Goal: Task Accomplishment & Management: Use online tool/utility

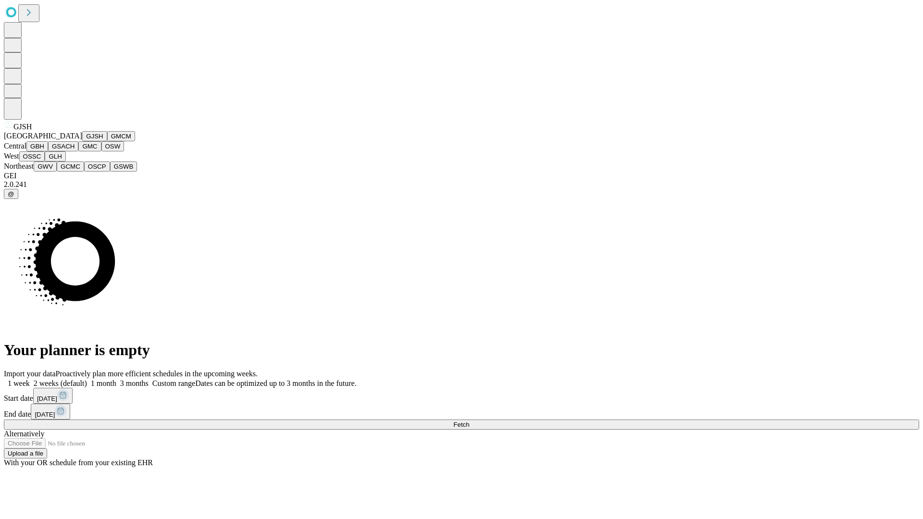
click at [82, 141] on button "GJSH" at bounding box center [94, 136] width 25 height 10
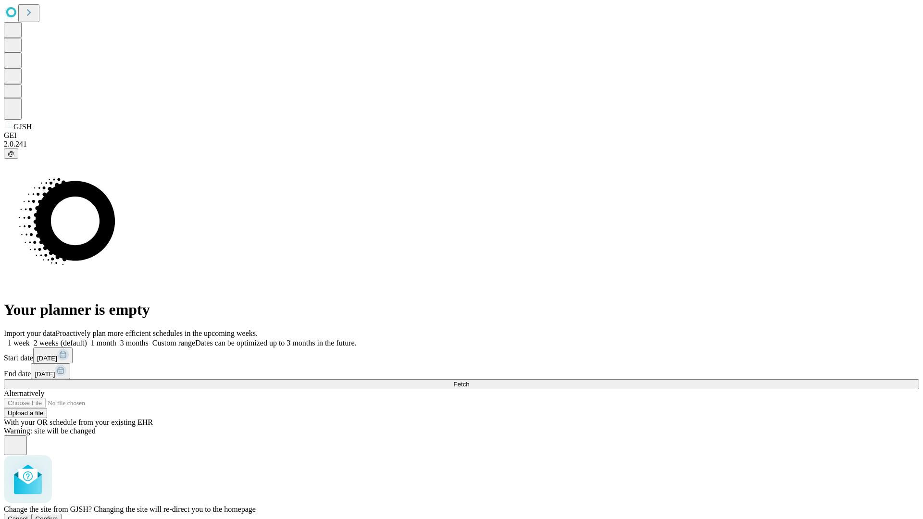
click at [58, 515] on span "Confirm" at bounding box center [47, 518] width 23 height 7
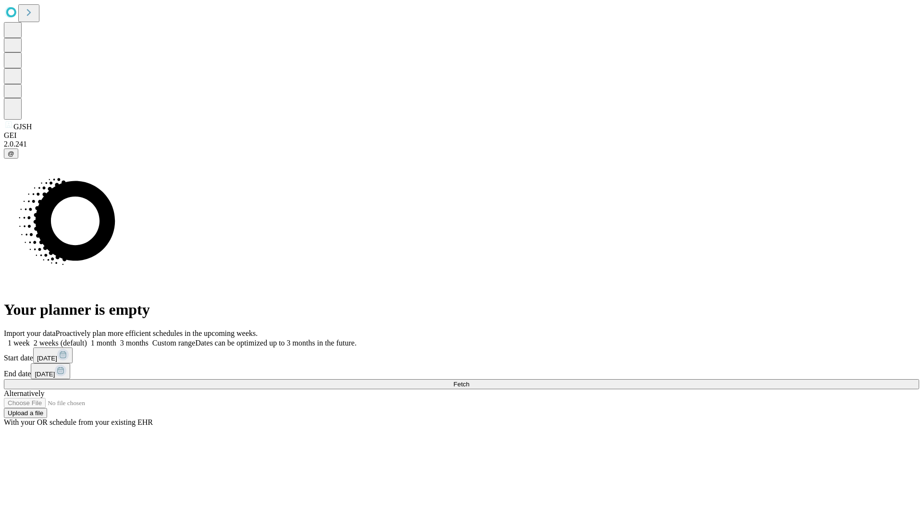
click at [30, 339] on label "1 week" at bounding box center [17, 343] width 26 height 8
click at [469, 381] on span "Fetch" at bounding box center [461, 384] width 16 height 7
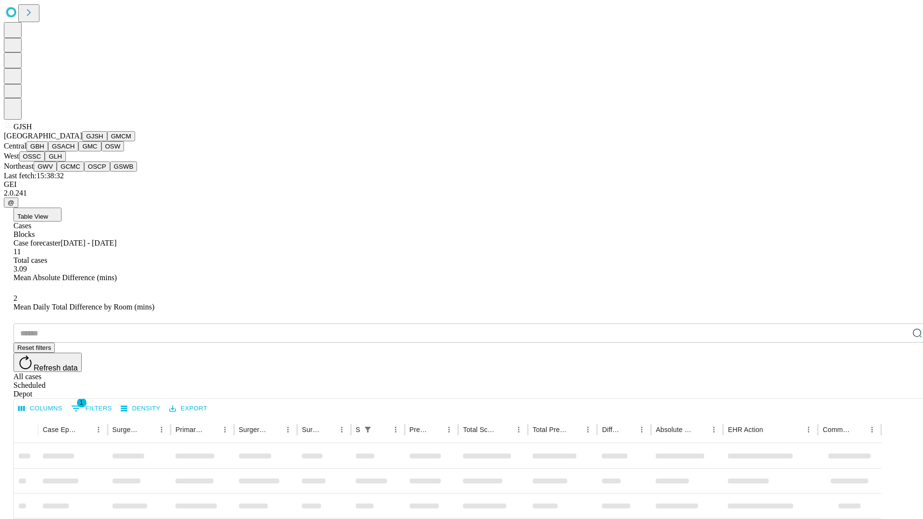
click at [107, 141] on button "GMCM" at bounding box center [121, 136] width 28 height 10
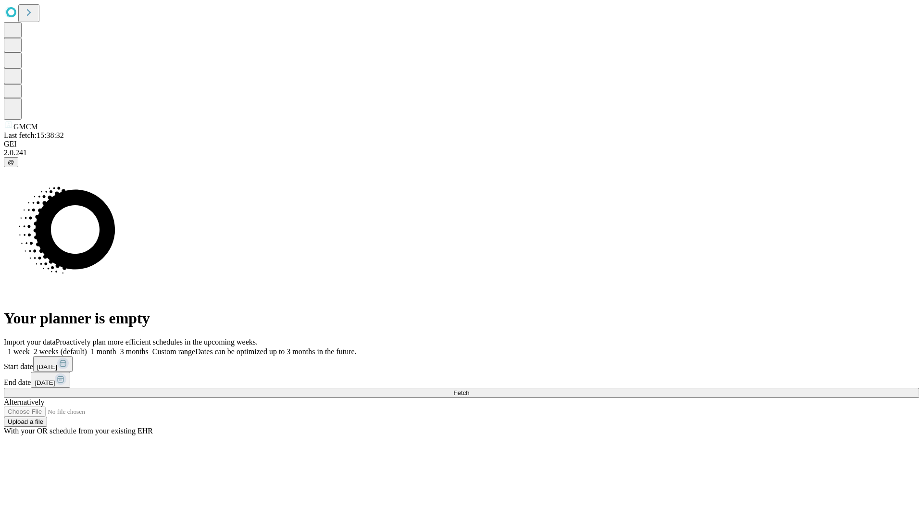
click at [30, 347] on label "1 week" at bounding box center [17, 351] width 26 height 8
click at [469, 389] on span "Fetch" at bounding box center [461, 392] width 16 height 7
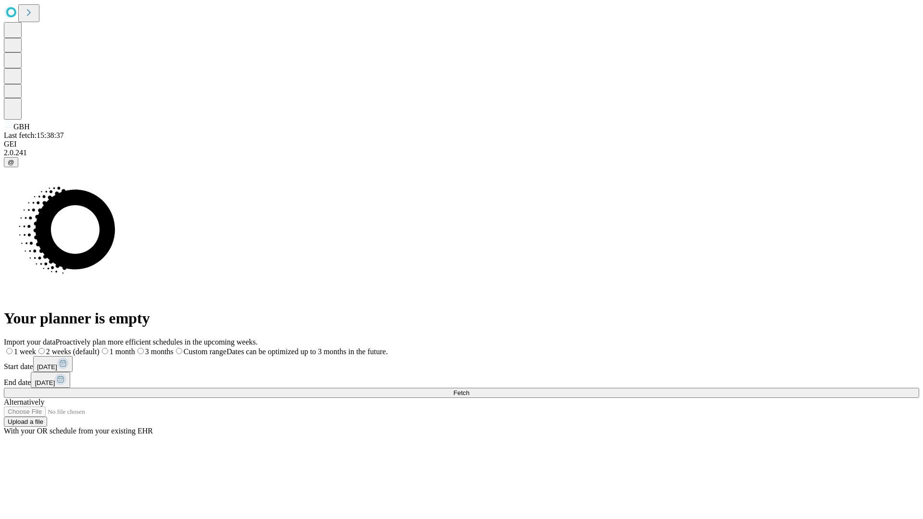
click at [36, 347] on label "1 week" at bounding box center [20, 351] width 32 height 8
click at [469, 389] on span "Fetch" at bounding box center [461, 392] width 16 height 7
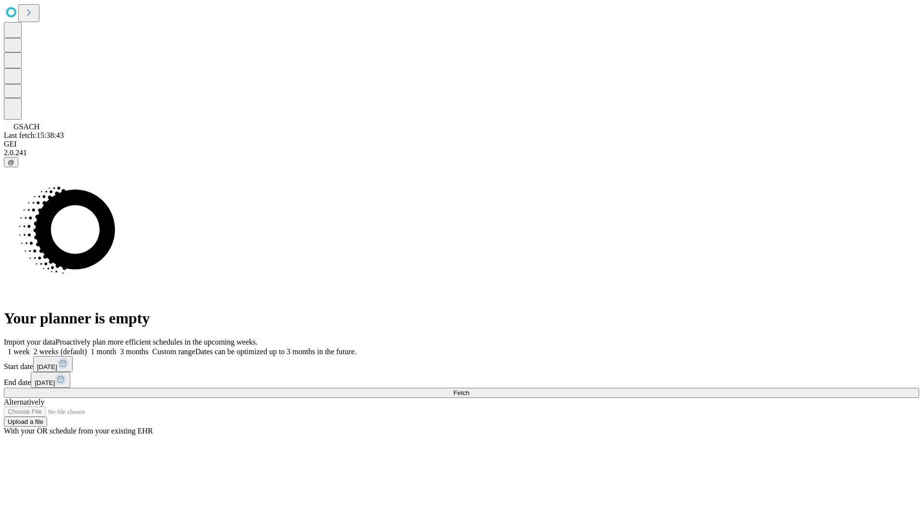
click at [30, 347] on label "1 week" at bounding box center [17, 351] width 26 height 8
click at [469, 389] on span "Fetch" at bounding box center [461, 392] width 16 height 7
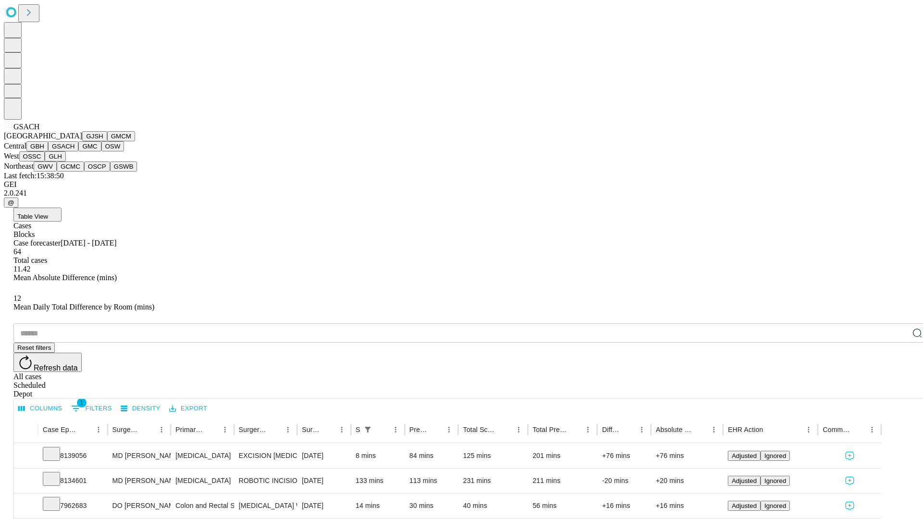
click at [78, 151] on button "GMC" at bounding box center [89, 146] width 23 height 10
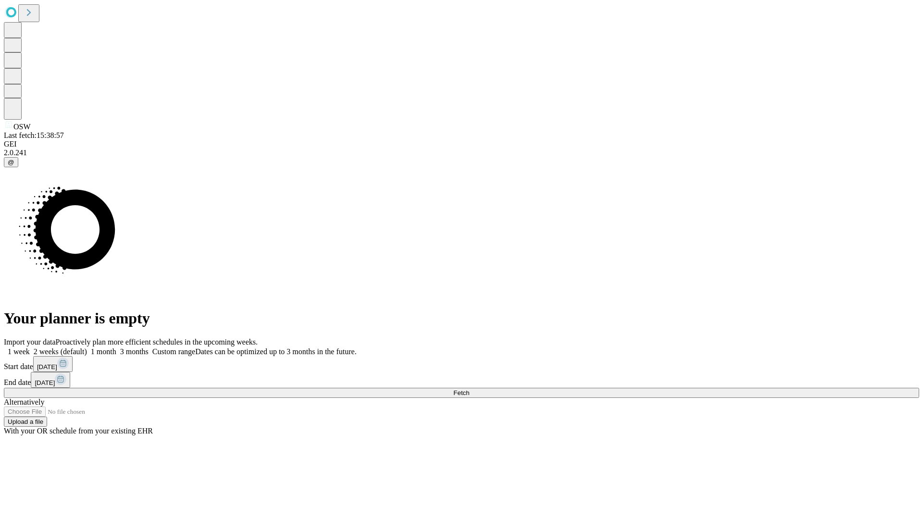
click at [30, 347] on label "1 week" at bounding box center [17, 351] width 26 height 8
click at [469, 389] on span "Fetch" at bounding box center [461, 392] width 16 height 7
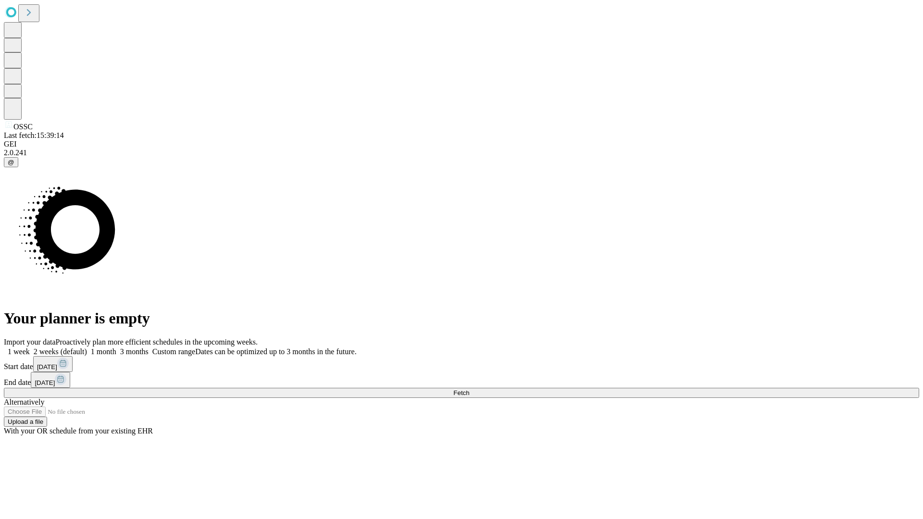
click at [469, 389] on span "Fetch" at bounding box center [461, 392] width 16 height 7
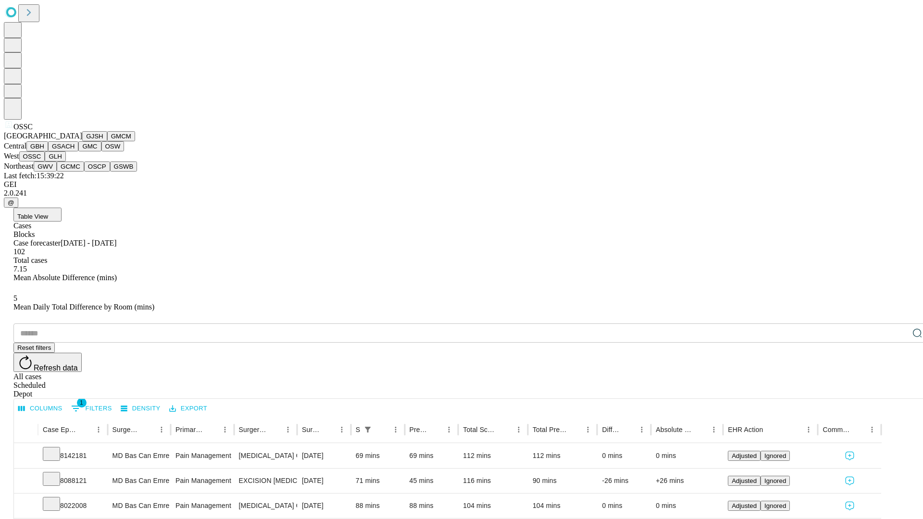
click at [65, 161] on button "GLH" at bounding box center [55, 156] width 21 height 10
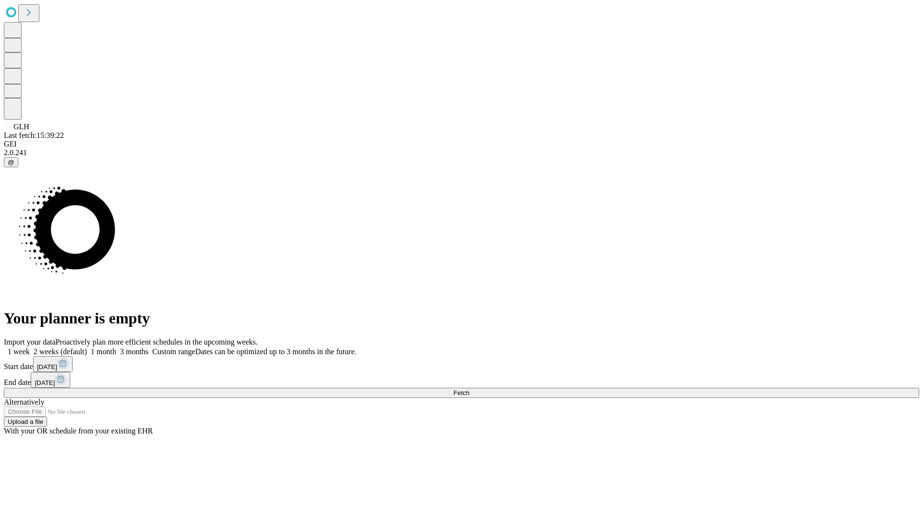
click at [469, 389] on span "Fetch" at bounding box center [461, 392] width 16 height 7
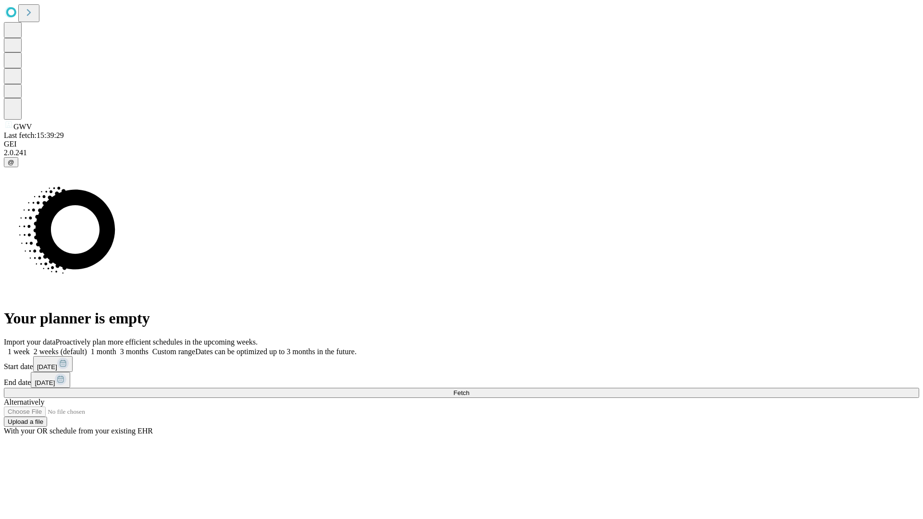
click at [30, 347] on label "1 week" at bounding box center [17, 351] width 26 height 8
click at [469, 389] on span "Fetch" at bounding box center [461, 392] width 16 height 7
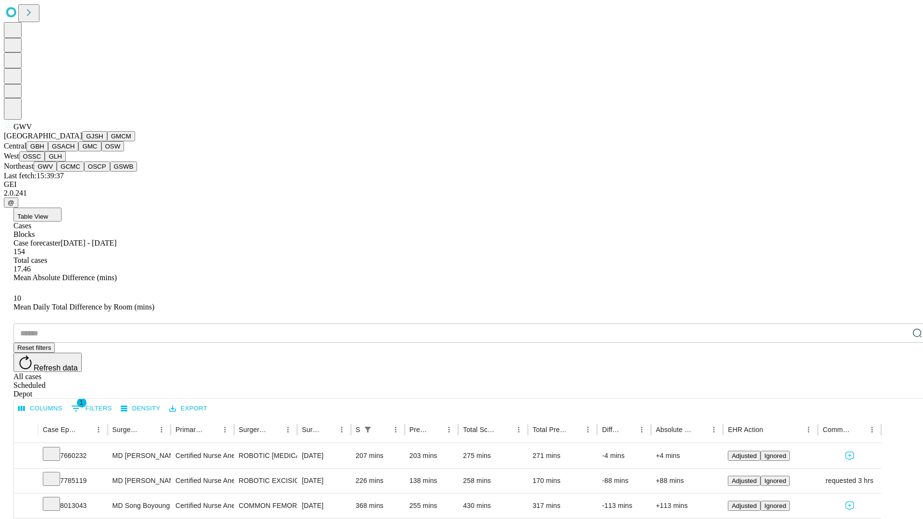
click at [74, 172] on button "GCMC" at bounding box center [70, 166] width 27 height 10
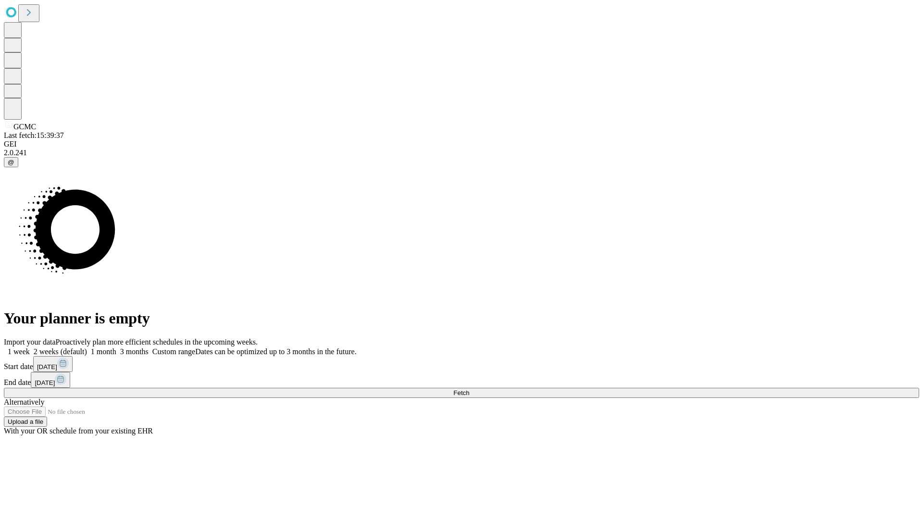
click at [30, 347] on label "1 week" at bounding box center [17, 351] width 26 height 8
click at [469, 389] on span "Fetch" at bounding box center [461, 392] width 16 height 7
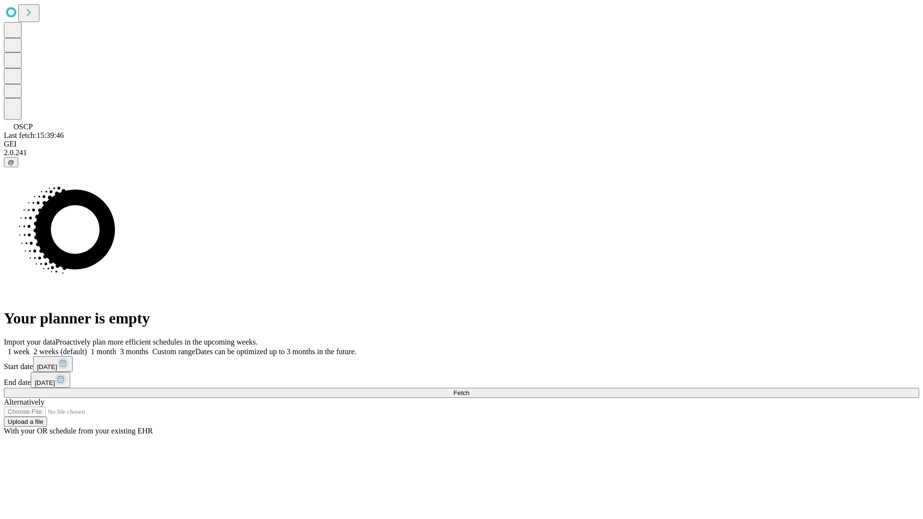
click at [30, 347] on label "1 week" at bounding box center [17, 351] width 26 height 8
click at [469, 389] on span "Fetch" at bounding box center [461, 392] width 16 height 7
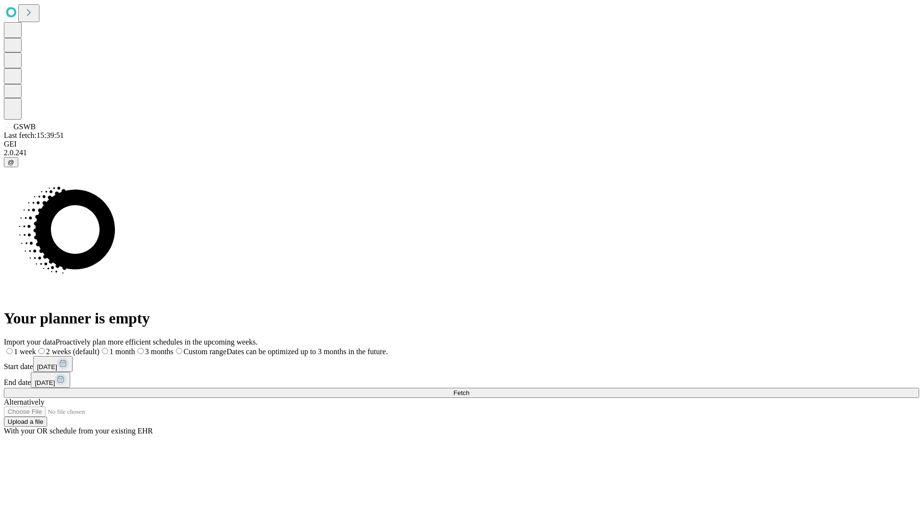
click at [36, 347] on label "1 week" at bounding box center [20, 351] width 32 height 8
click at [469, 389] on span "Fetch" at bounding box center [461, 392] width 16 height 7
